Goal: Transaction & Acquisition: Purchase product/service

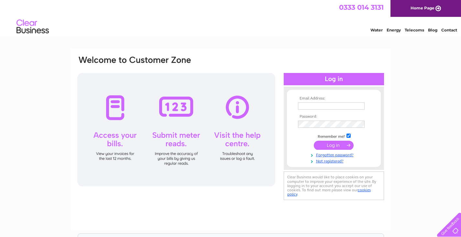
type input "[EMAIL_ADDRESS][DOMAIN_NAME]"
click at [339, 142] on input "submit" at bounding box center [334, 144] width 40 height 9
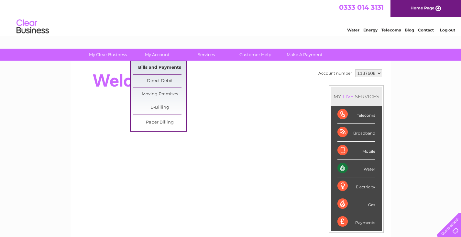
click at [163, 66] on link "Bills and Payments" at bounding box center [159, 67] width 53 height 13
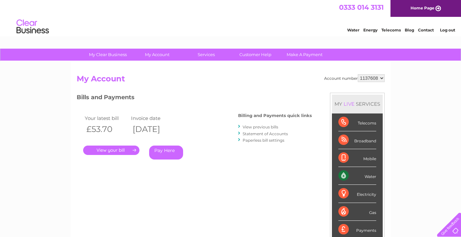
click at [161, 155] on link "Pay Here" at bounding box center [166, 152] width 34 height 14
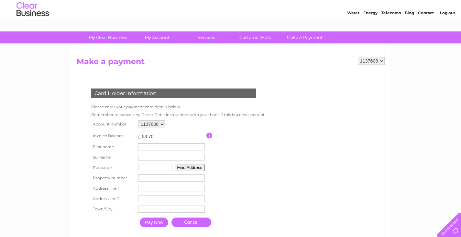
scroll to position [32, 0]
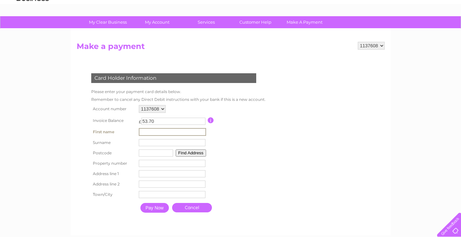
click at [148, 132] on input "text" at bounding box center [172, 132] width 67 height 8
type input "A"
click at [154, 143] on input "text" at bounding box center [172, 142] width 67 height 7
type input "[PERSON_NAME]"
click at [151, 156] on input "text" at bounding box center [155, 152] width 34 height 7
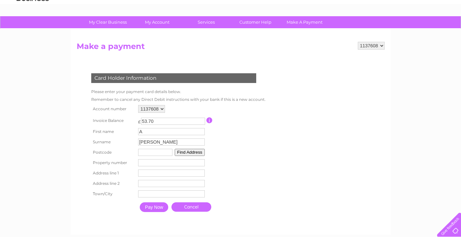
type input "DD9 7TF"
click at [156, 163] on input "number" at bounding box center [171, 162] width 67 height 7
click at [182, 153] on button "Find Address" at bounding box center [190, 152] width 30 height 7
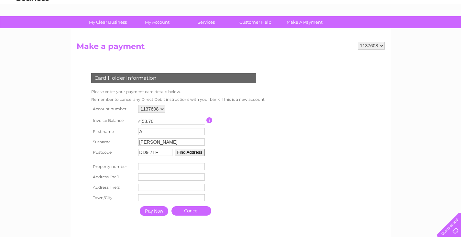
click at [158, 167] on input "number" at bounding box center [171, 166] width 67 height 7
click at [203, 168] on input "-1" at bounding box center [171, 166] width 67 height 7
type input "0"
click at [203, 166] on input "0" at bounding box center [171, 166] width 67 height 7
click at [170, 176] on input "text" at bounding box center [171, 176] width 67 height 7
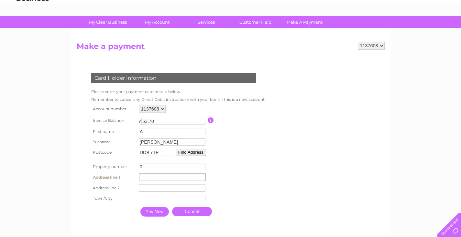
type input "Aigle, [GEOGRAPHIC_DATA]"
click at [154, 190] on input "text" at bounding box center [172, 187] width 67 height 7
click at [144, 200] on input "text" at bounding box center [172, 198] width 67 height 8
type input "Edzell"
click at [154, 215] on input "Pay Now" at bounding box center [154, 212] width 28 height 10
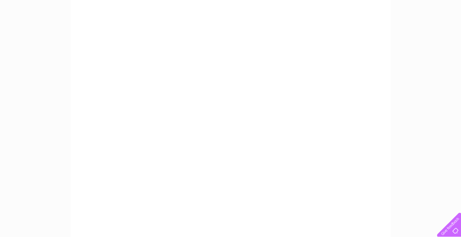
scroll to position [97, 0]
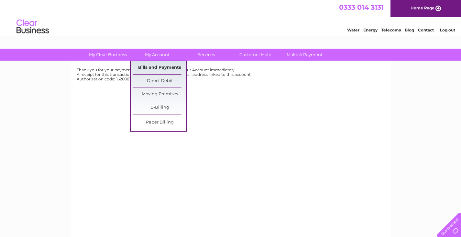
click at [155, 65] on link "Bills and Payments" at bounding box center [159, 67] width 53 height 13
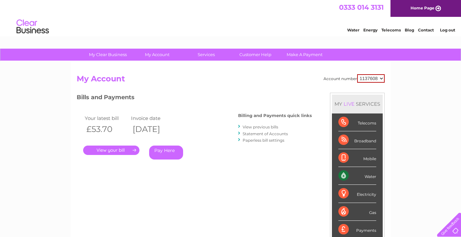
click at [263, 135] on link "Statement of Accounts" at bounding box center [265, 133] width 45 height 5
